Goal: Transaction & Acquisition: Purchase product/service

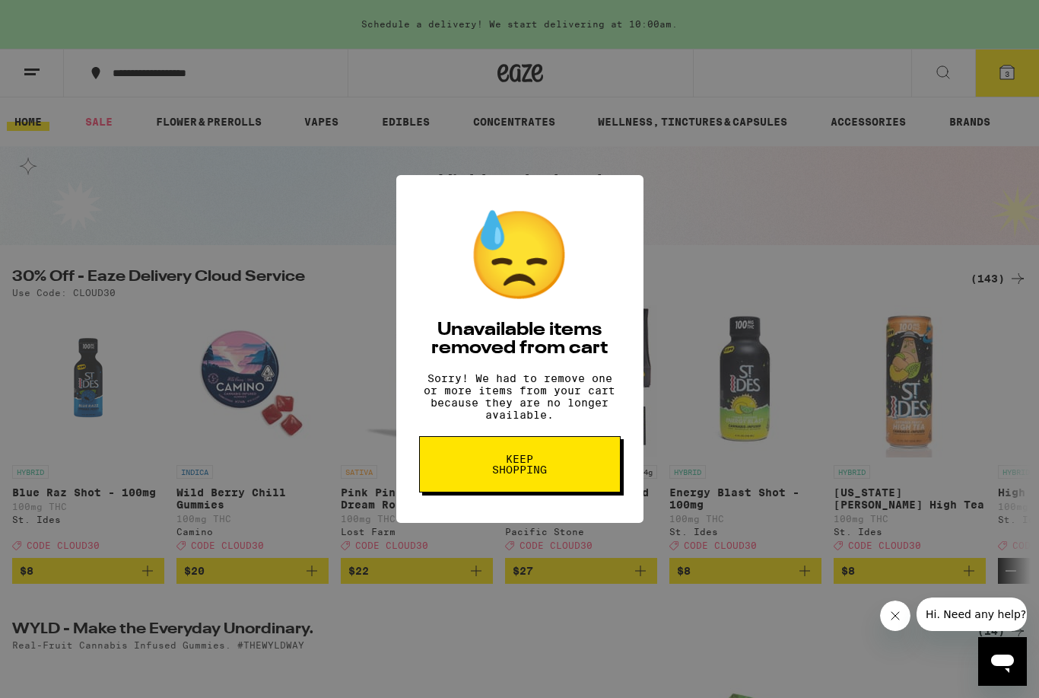
click at [594, 489] on button "Keep Shopping" at bounding box center [520, 464] width 202 height 56
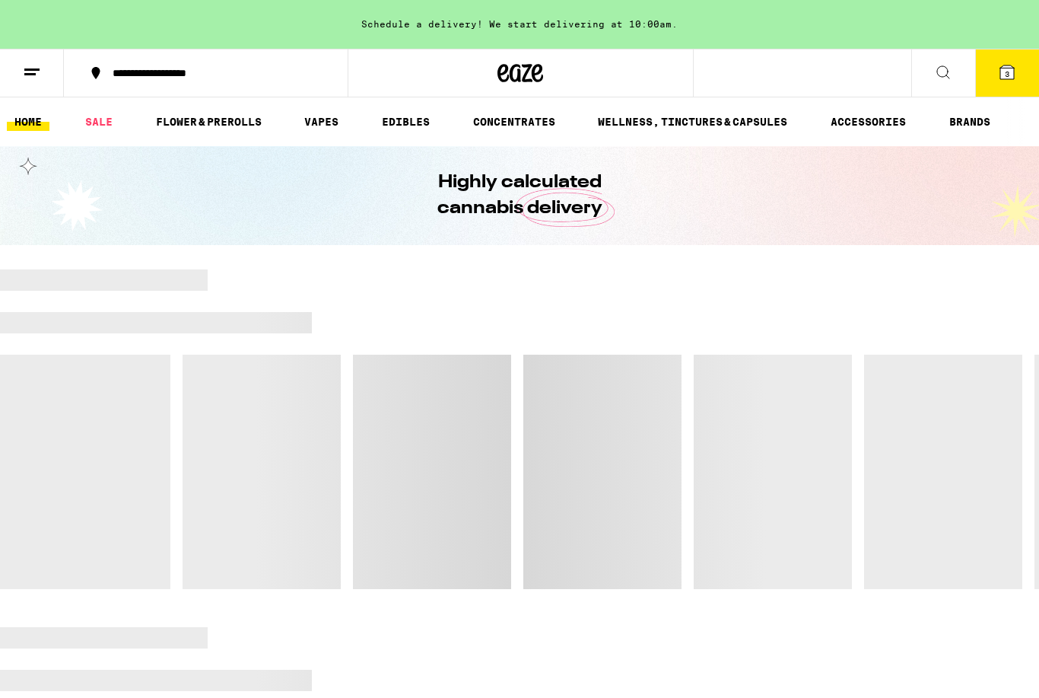
click at [1007, 77] on span "3" at bounding box center [1007, 73] width 5 height 9
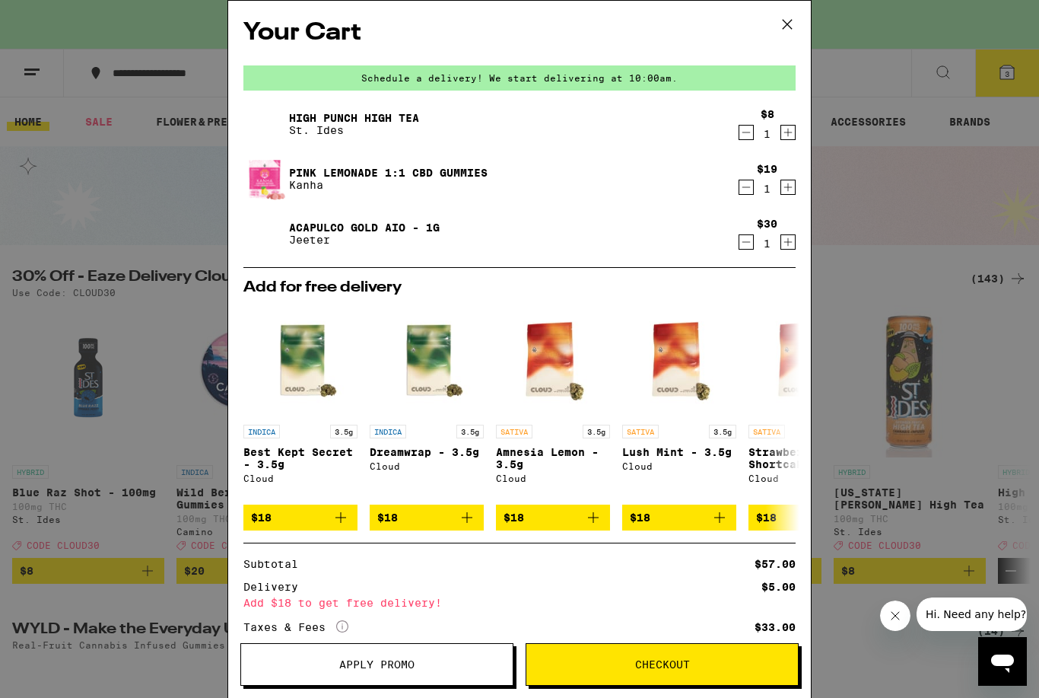
click at [745, 248] on icon "Decrement" at bounding box center [746, 242] width 14 height 18
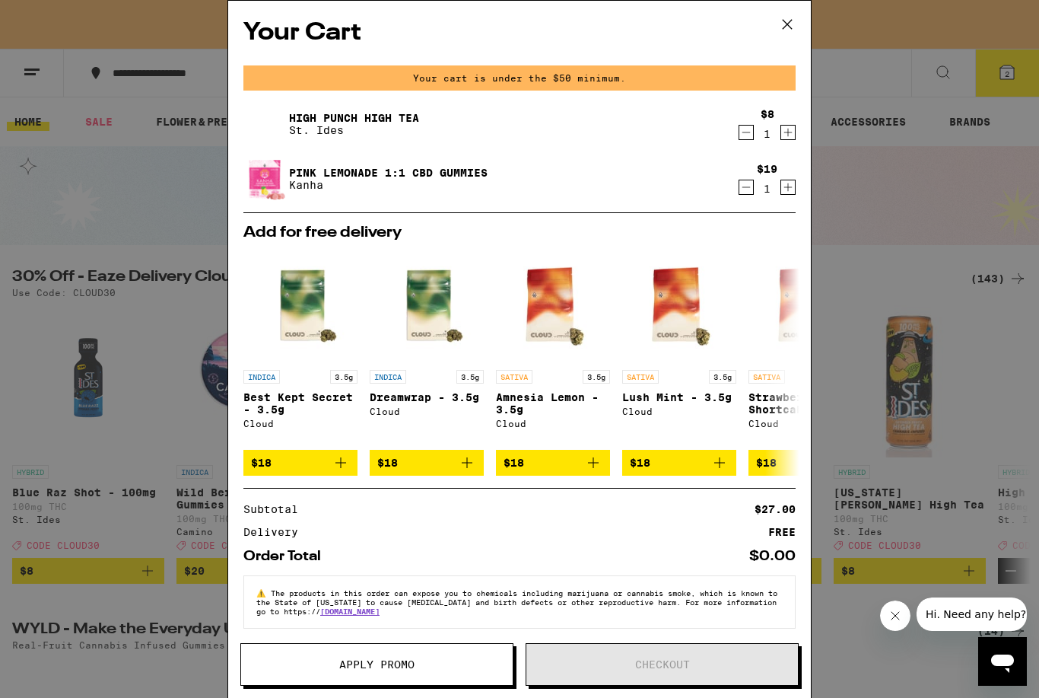
click at [748, 195] on icon "Decrement" at bounding box center [746, 187] width 14 height 18
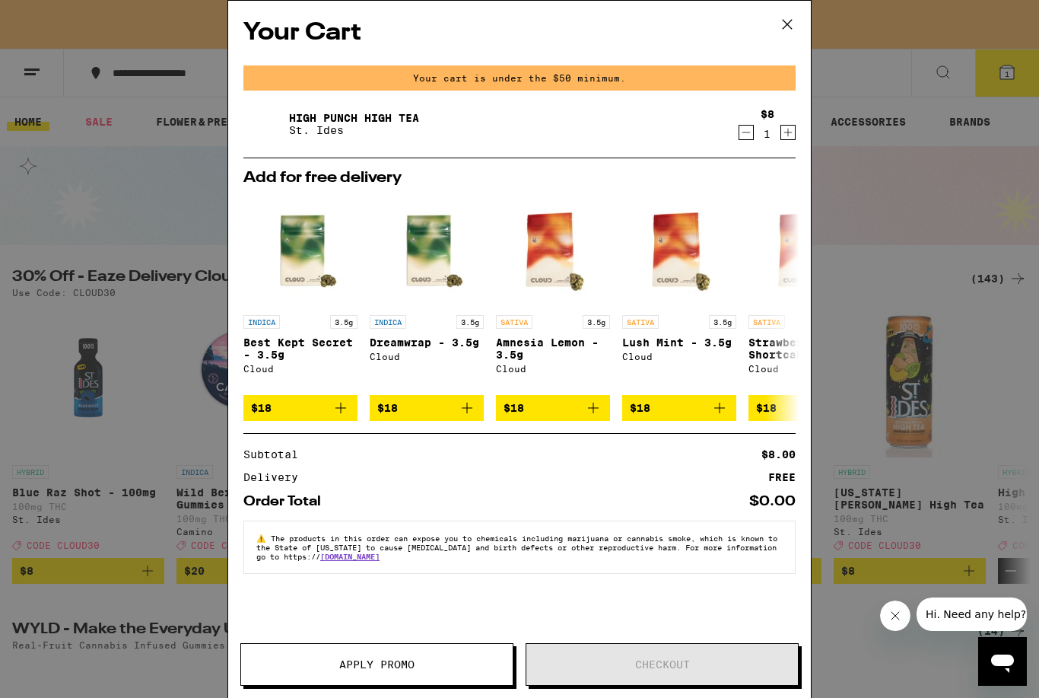
click at [745, 132] on icon "Decrement" at bounding box center [746, 132] width 8 height 0
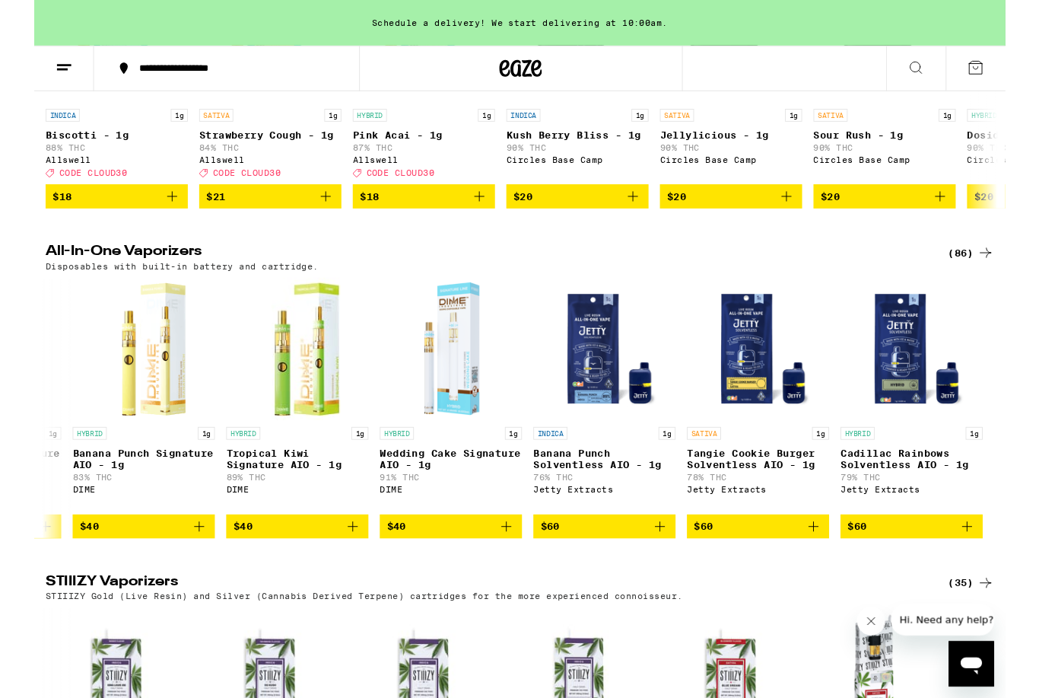
scroll to position [0, 13116]
click at [997, 279] on div "(86)" at bounding box center [1001, 270] width 49 height 18
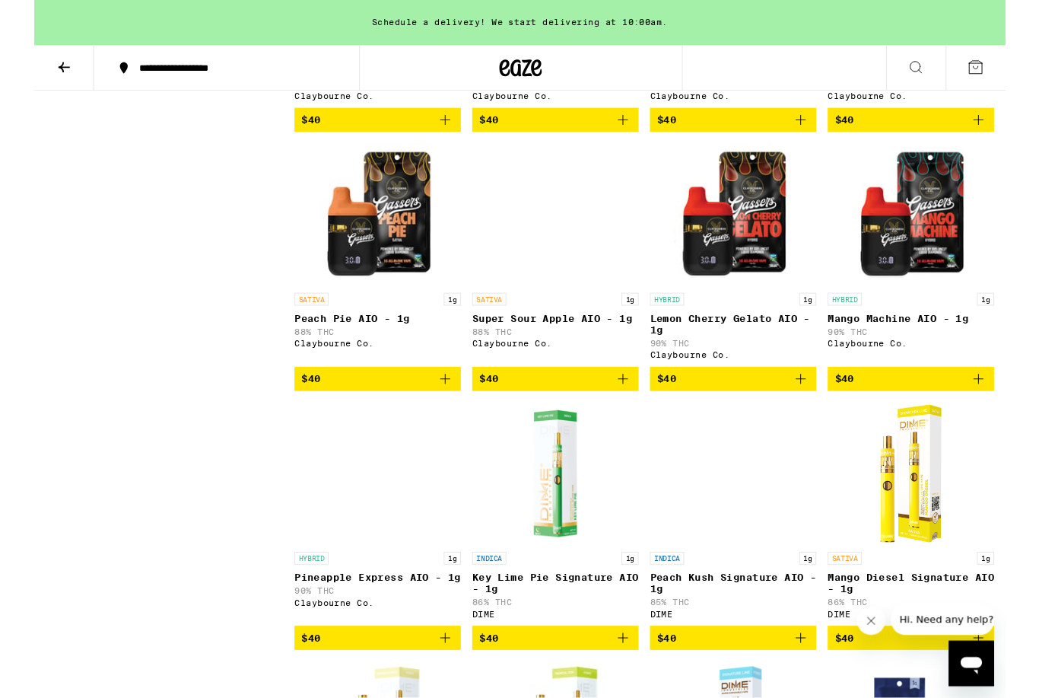
scroll to position [5062, 0]
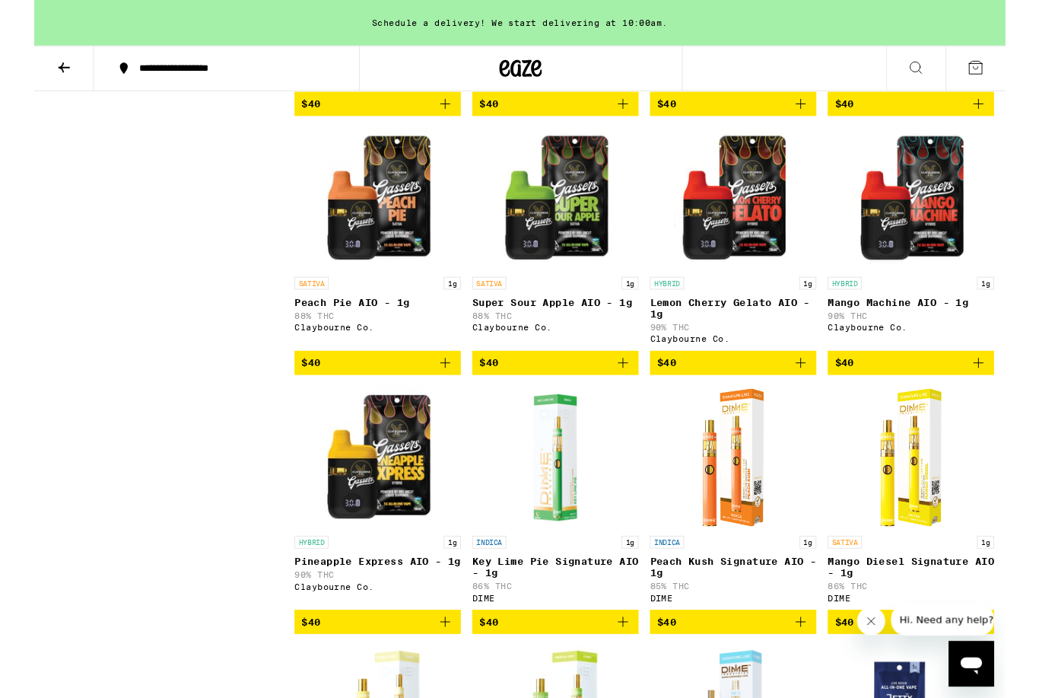
click at [371, 288] on img "Open page for Peach Pie AIO - 1g from Claybourne Co." at bounding box center [367, 212] width 152 height 152
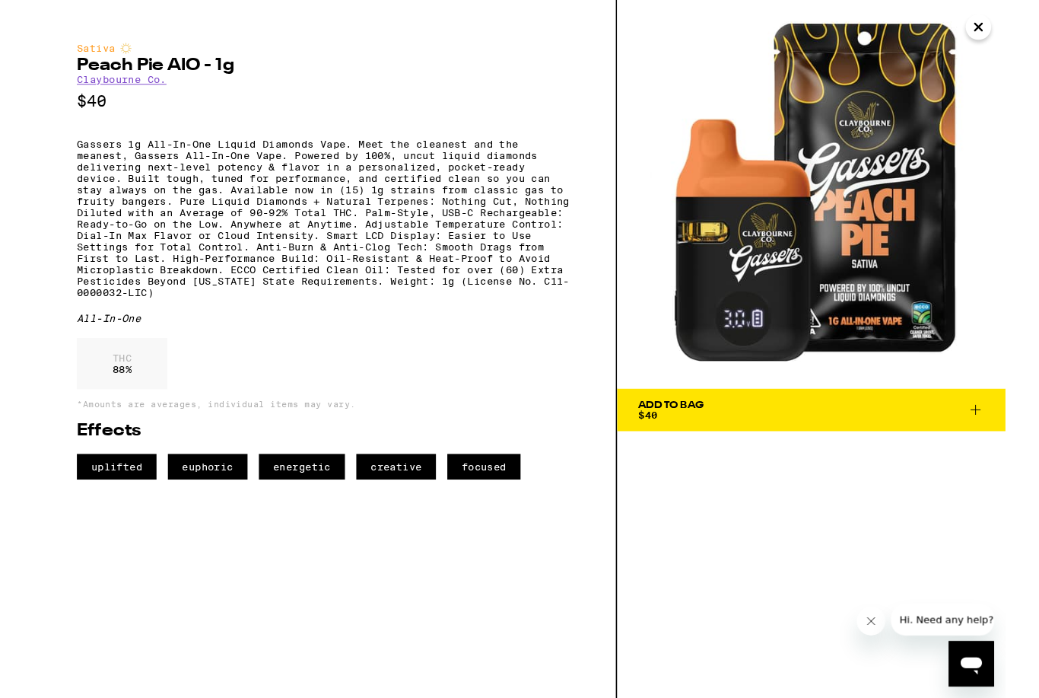
click at [1009, 36] on icon "Close" at bounding box center [1010, 28] width 18 height 23
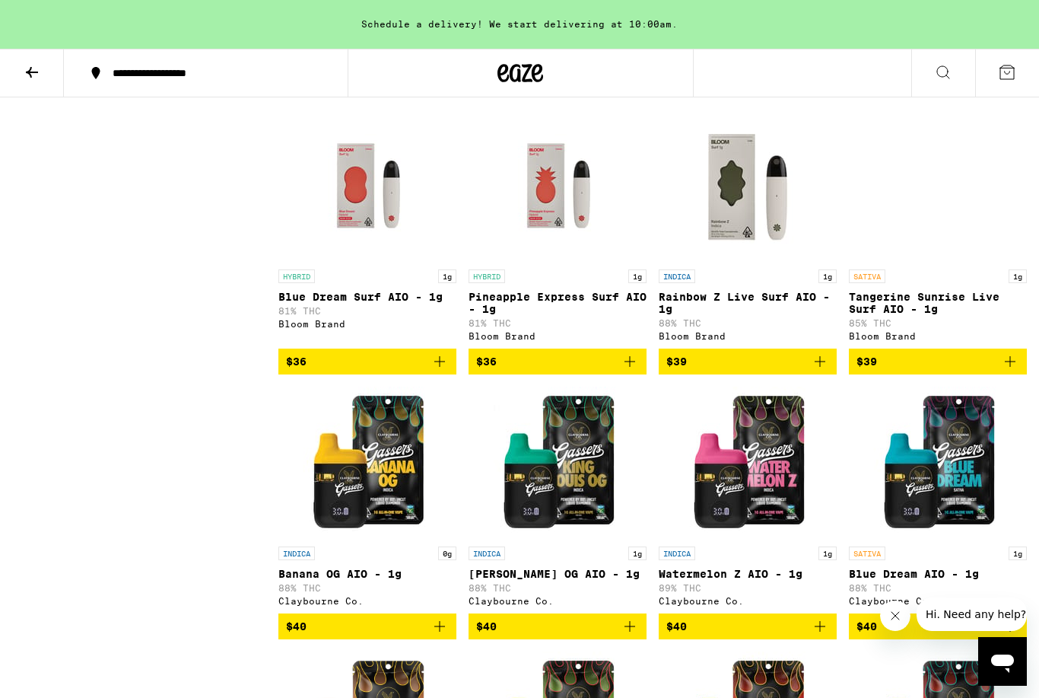
scroll to position [3837, 0]
